Goal: Information Seeking & Learning: Check status

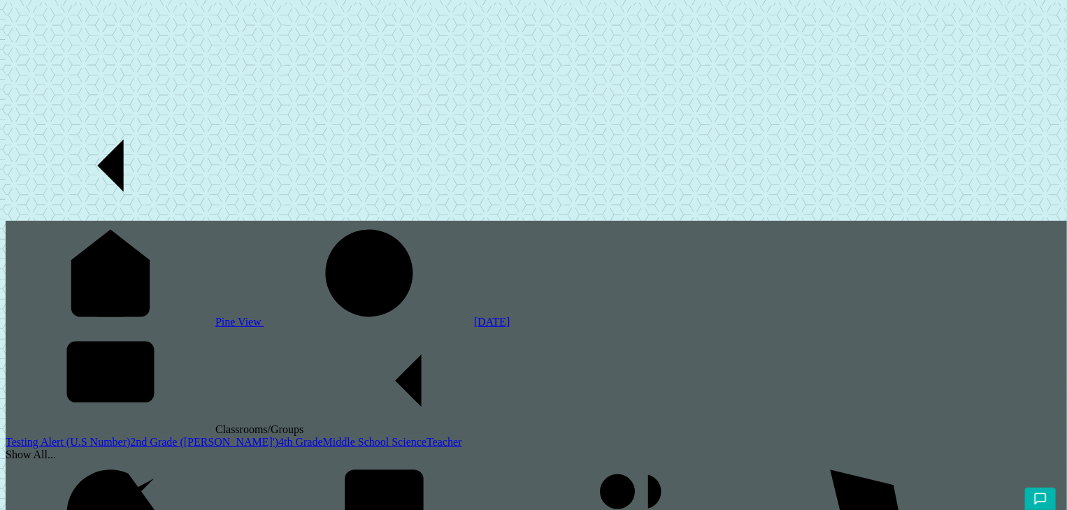
click at [264, 316] on link "[DATE]" at bounding box center [387, 322] width 246 height 12
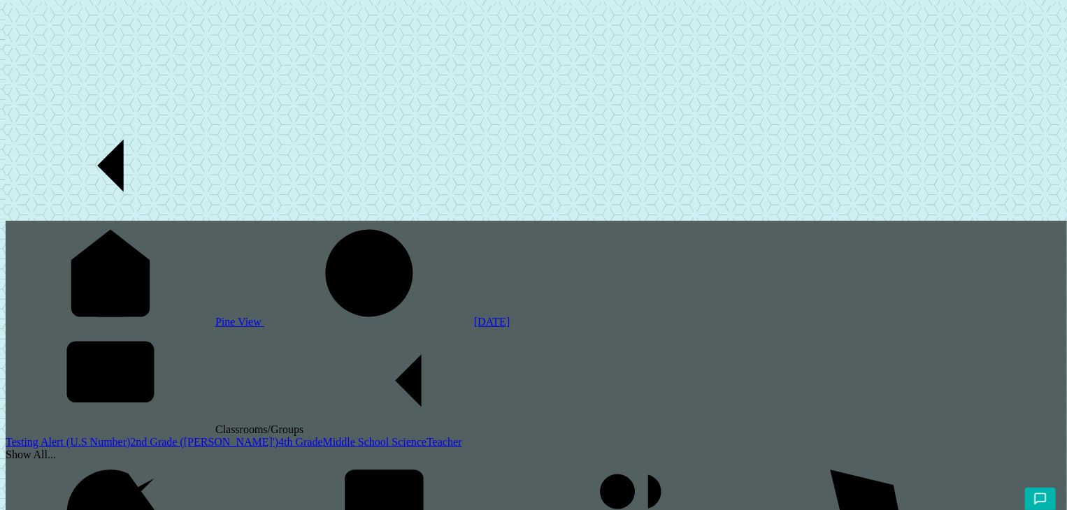
click at [81, 449] on div "Show All..." at bounding box center [536, 455] width 1061 height 13
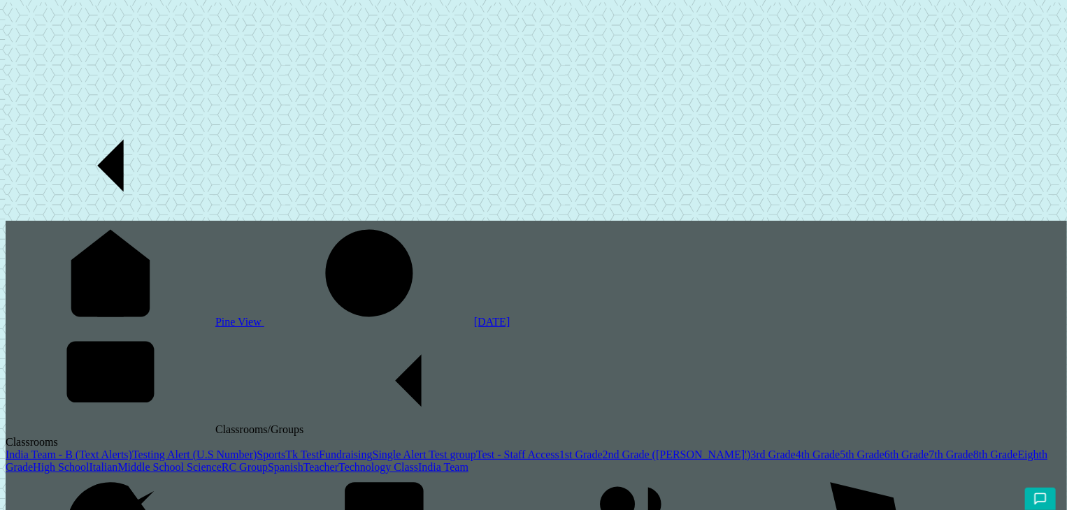
scroll to position [199, 0]
click at [603, 449] on link "2nd Grade ([PERSON_NAME]')" at bounding box center [677, 455] width 148 height 12
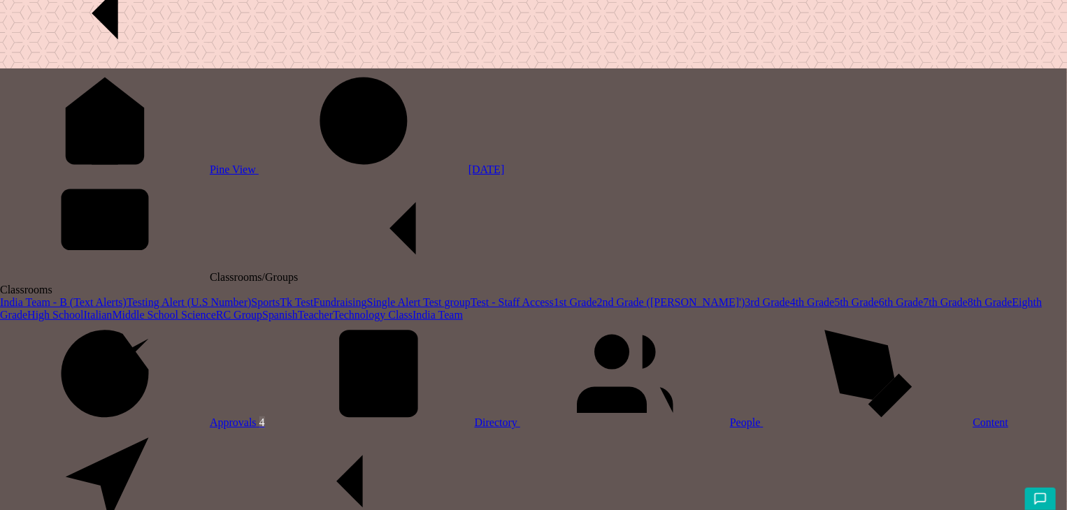
scroll to position [133, 0]
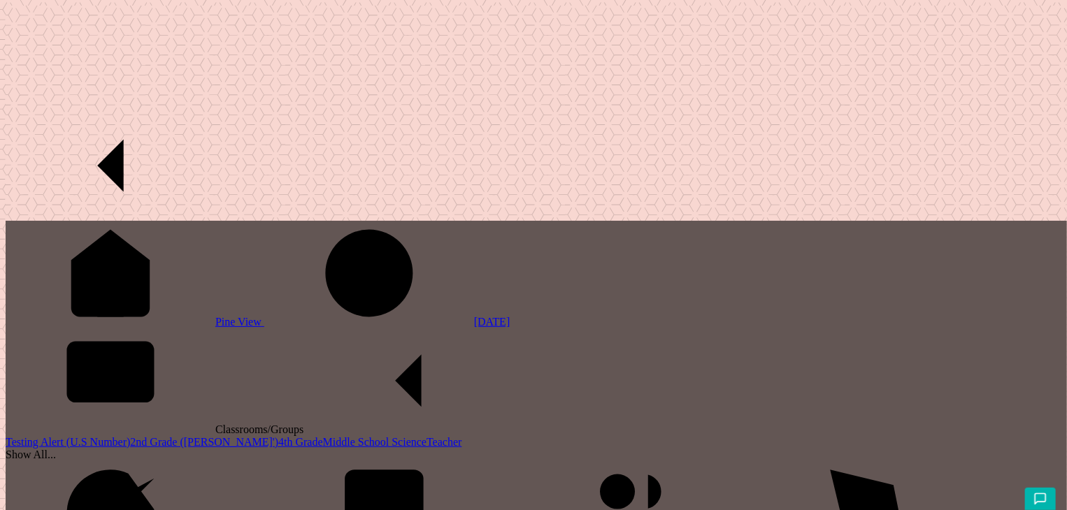
scroll to position [127, 0]
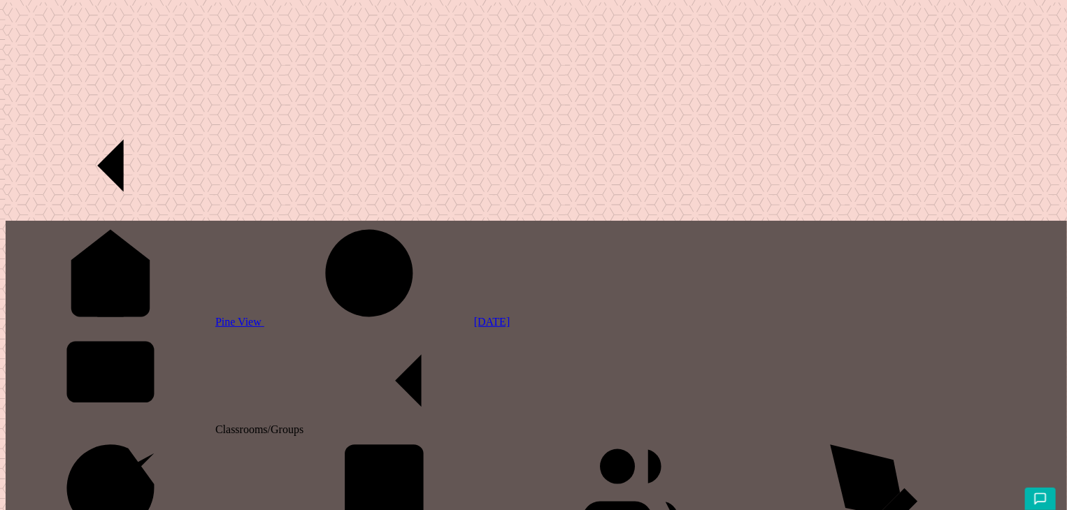
scroll to position [259, 0]
